Goal: Obtain resource: Download file/media

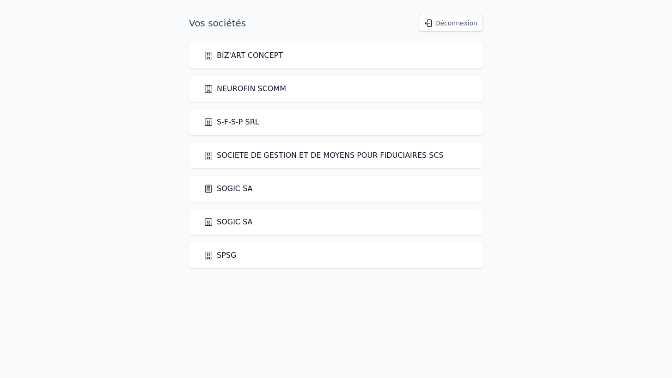
click at [229, 188] on link "SOGIC SA" at bounding box center [228, 188] width 49 height 11
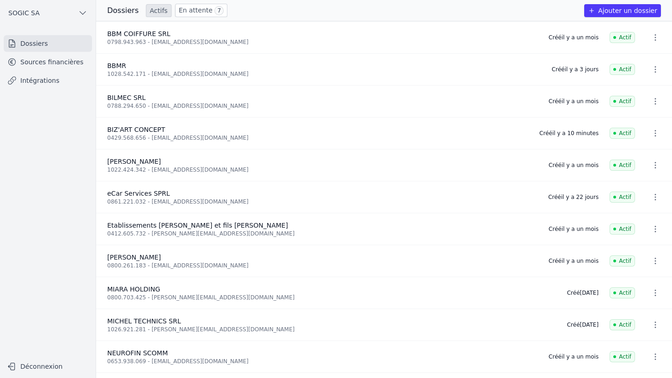
click at [36, 60] on link "Sources financières" at bounding box center [48, 62] width 88 height 17
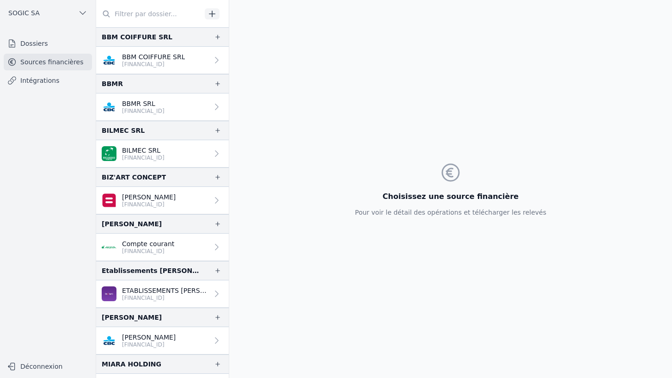
click at [43, 79] on link "Intégrations" at bounding box center [48, 80] width 88 height 17
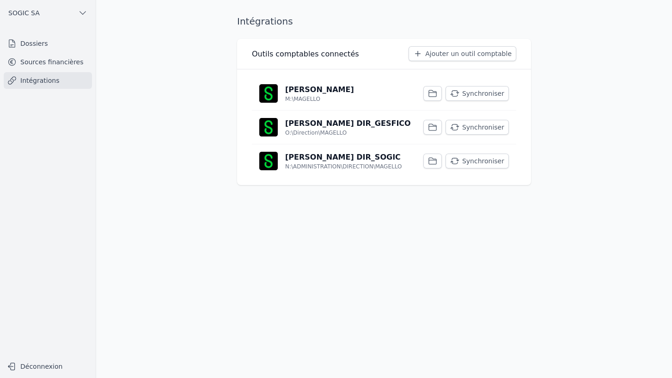
click at [483, 91] on button "Synchroniser" at bounding box center [477, 93] width 63 height 15
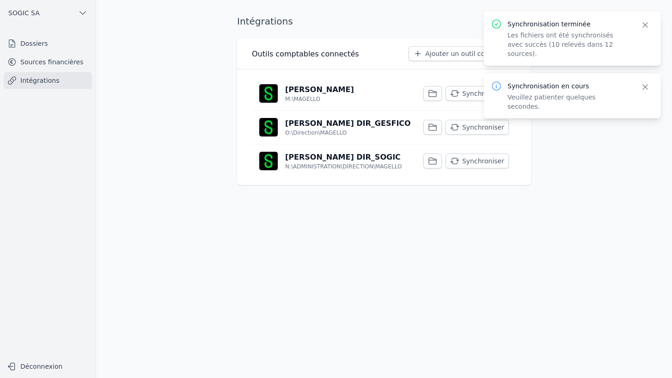
click at [482, 125] on button "Synchroniser" at bounding box center [477, 127] width 63 height 15
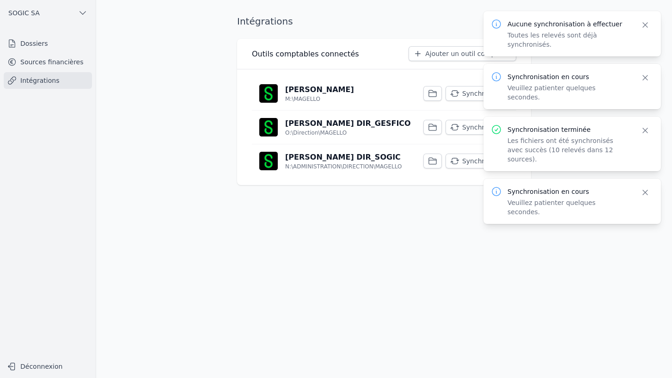
click at [466, 159] on button "Synchroniser" at bounding box center [477, 161] width 63 height 15
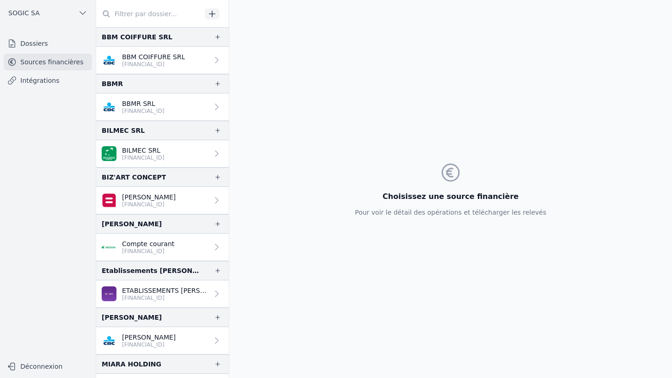
click at [46, 78] on link "Intégrations" at bounding box center [48, 80] width 88 height 17
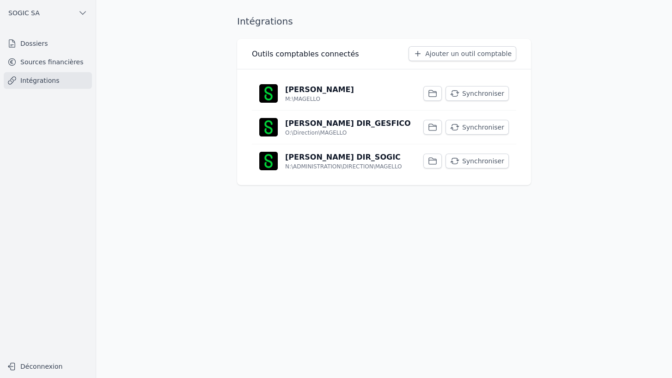
click at [311, 93] on p "[PERSON_NAME]" at bounding box center [319, 89] width 69 height 11
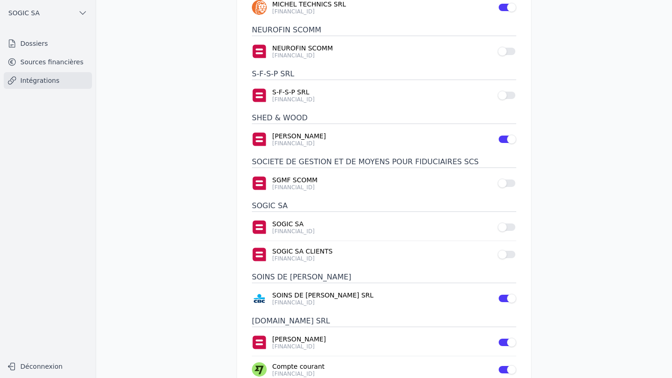
scroll to position [486, 0]
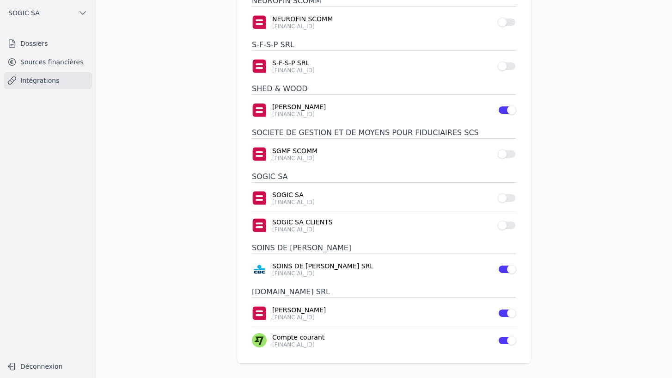
click at [47, 63] on link "Sources financières" at bounding box center [48, 62] width 88 height 17
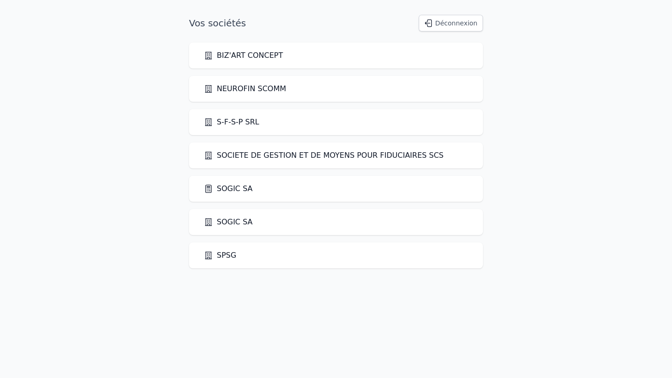
click at [229, 184] on link "SOGIC SA" at bounding box center [228, 188] width 49 height 11
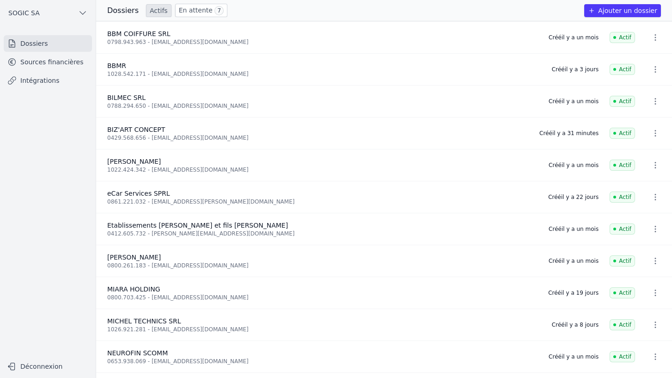
click at [40, 63] on link "Sources financières" at bounding box center [48, 62] width 88 height 17
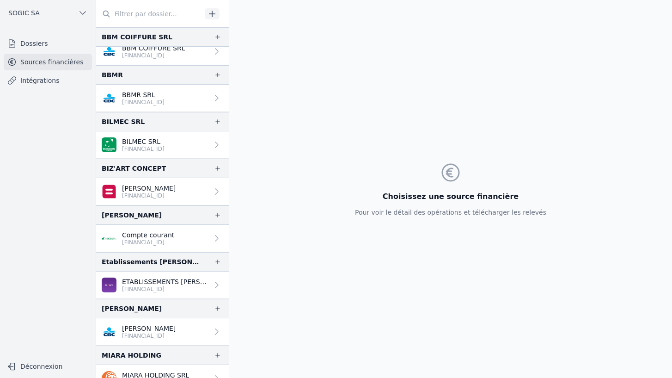
scroll to position [10, 0]
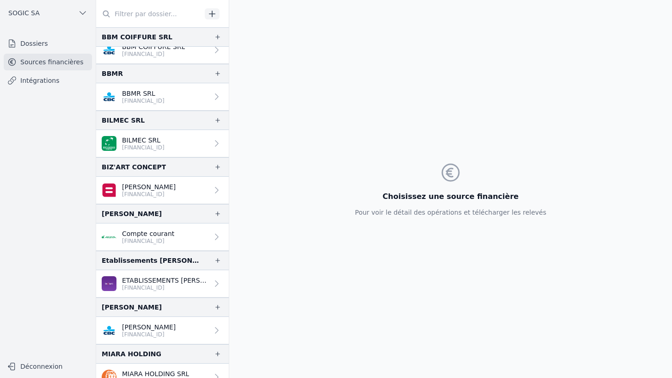
click at [212, 190] on icon at bounding box center [216, 189] width 9 height 9
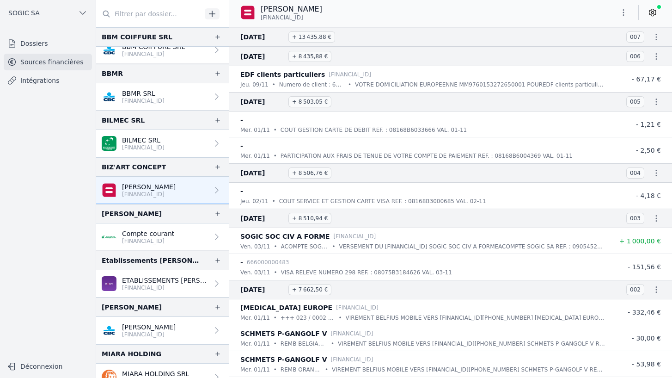
scroll to position [17475, 0]
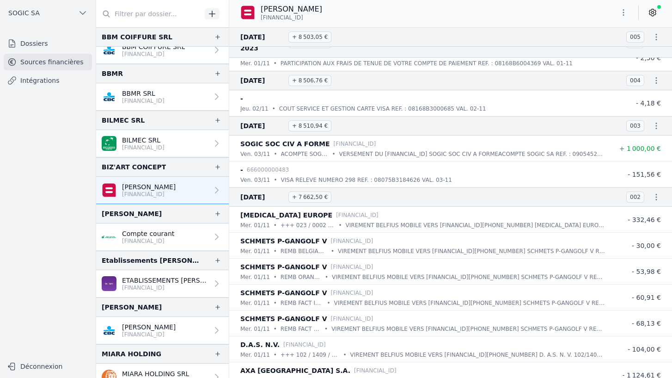
click at [613, 247] on link "Télécharger le PDF" at bounding box center [626, 246] width 81 height 17
click at [632, 212] on div at bounding box center [336, 189] width 672 height 378
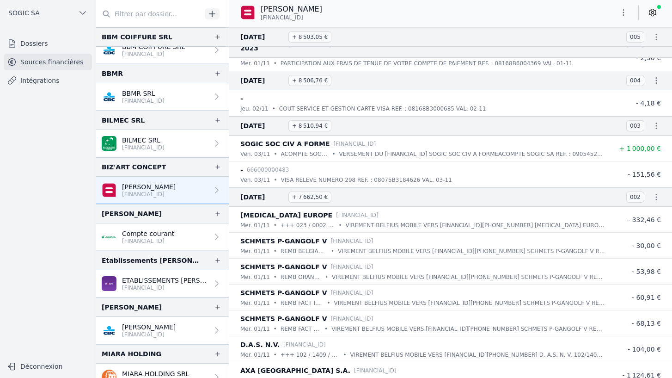
drag, startPoint x: 67, startPoint y: 0, endPoint x: 623, endPoint y: 15, distance: 557.1
click at [623, 15] on icon "button" at bounding box center [623, 12] width 1 height 6
